Goal: Find specific page/section: Find specific page/section

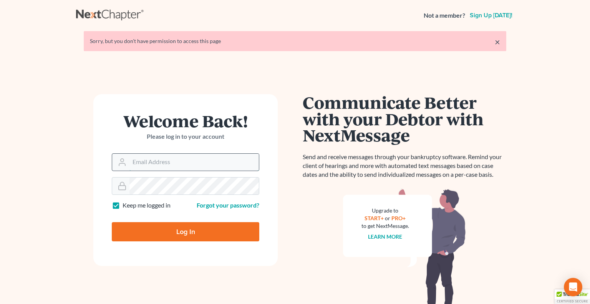
click at [161, 162] on input "Email Address" at bounding box center [193, 162] width 129 height 17
type input "pappas@spjlaw.net"
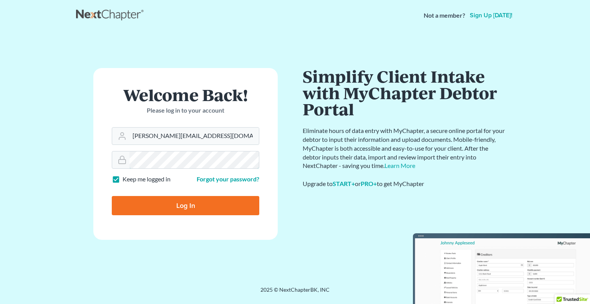
click at [112, 196] on input "Log In" at bounding box center [185, 205] width 147 height 19
type input "Thinking..."
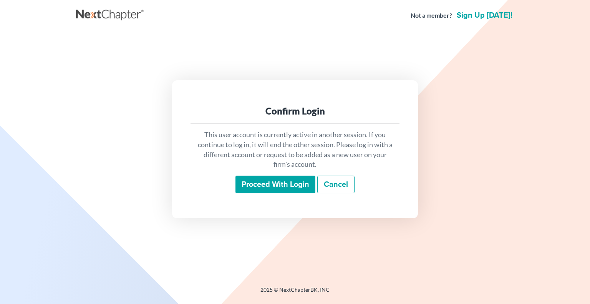
click at [248, 185] on input "Proceed with login" at bounding box center [275, 184] width 80 height 18
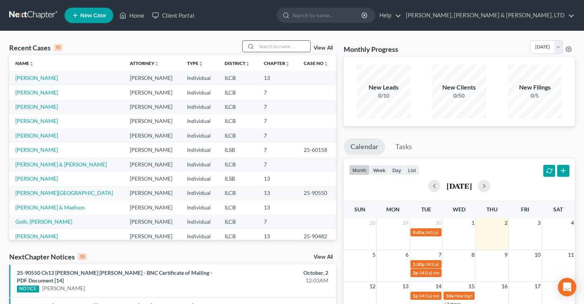
click at [292, 48] on input "search" at bounding box center [284, 46] width 54 height 11
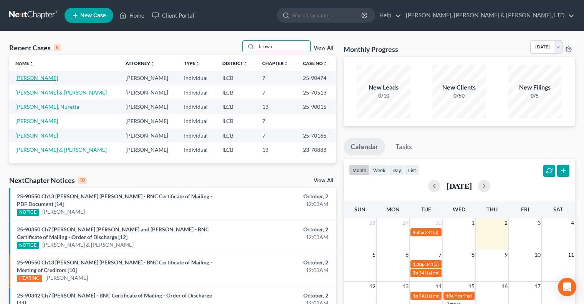
type input "brown"
click at [27, 78] on link "Brown, Tricia" at bounding box center [36, 77] width 43 height 7
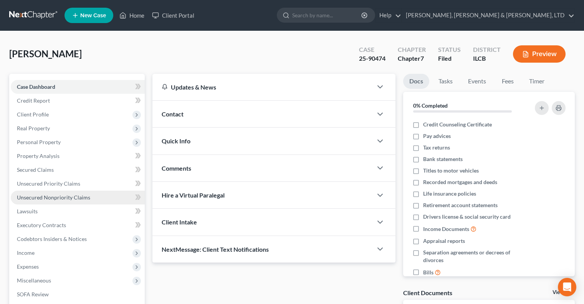
click at [61, 194] on span "Unsecured Nonpriority Claims" at bounding box center [53, 197] width 73 height 7
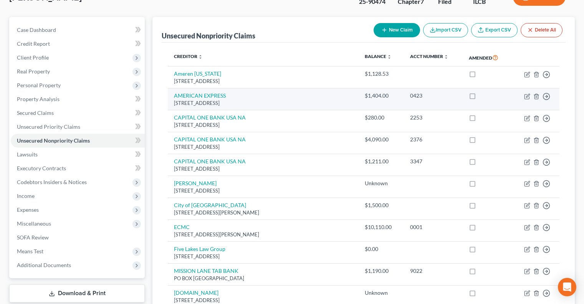
scroll to position [38, 0]
